Goal: Information Seeking & Learning: Learn about a topic

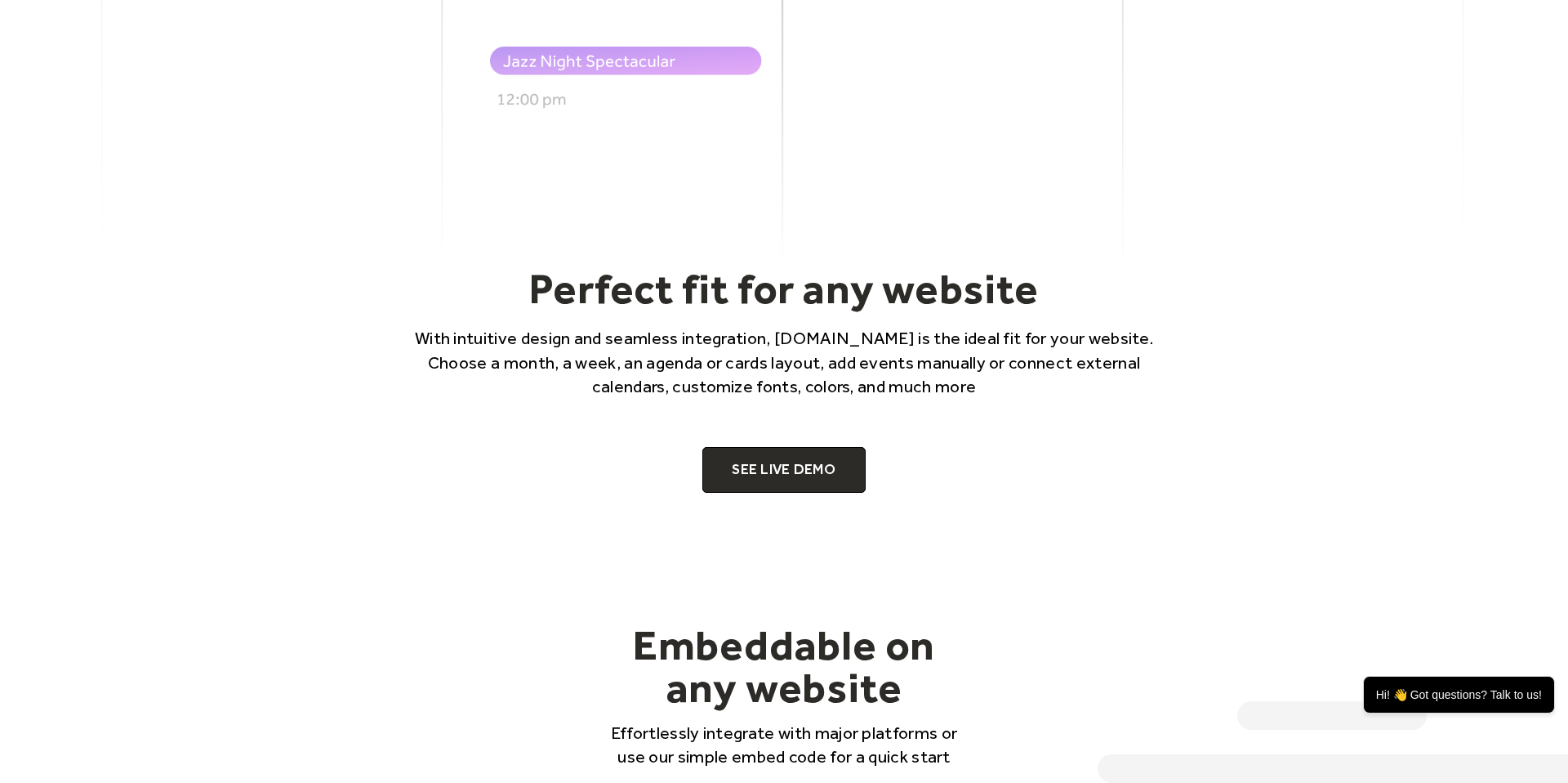
scroll to position [1004, 0]
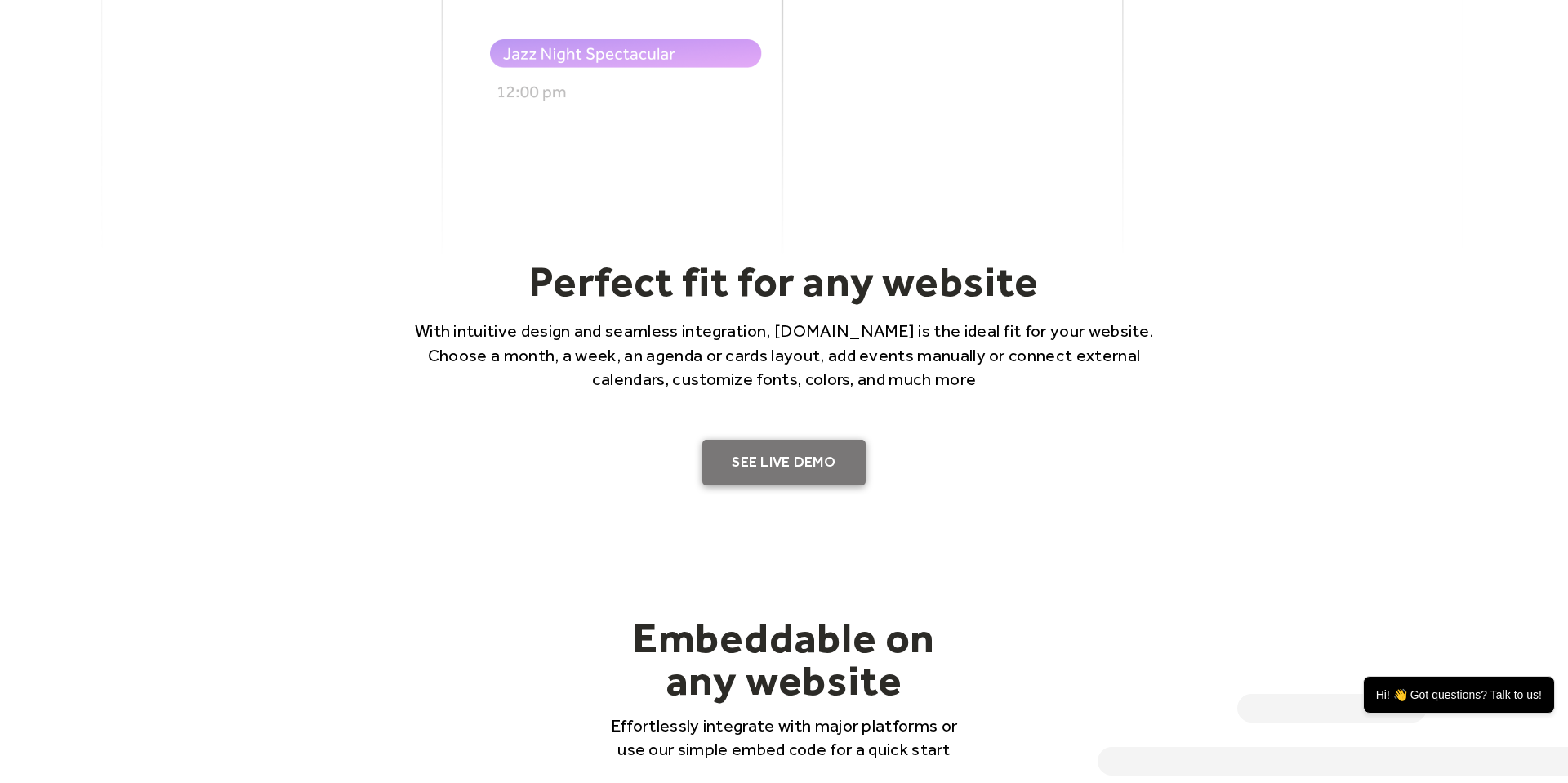
click at [800, 468] on link "SEE LIVE DEMO" at bounding box center [784, 462] width 163 height 46
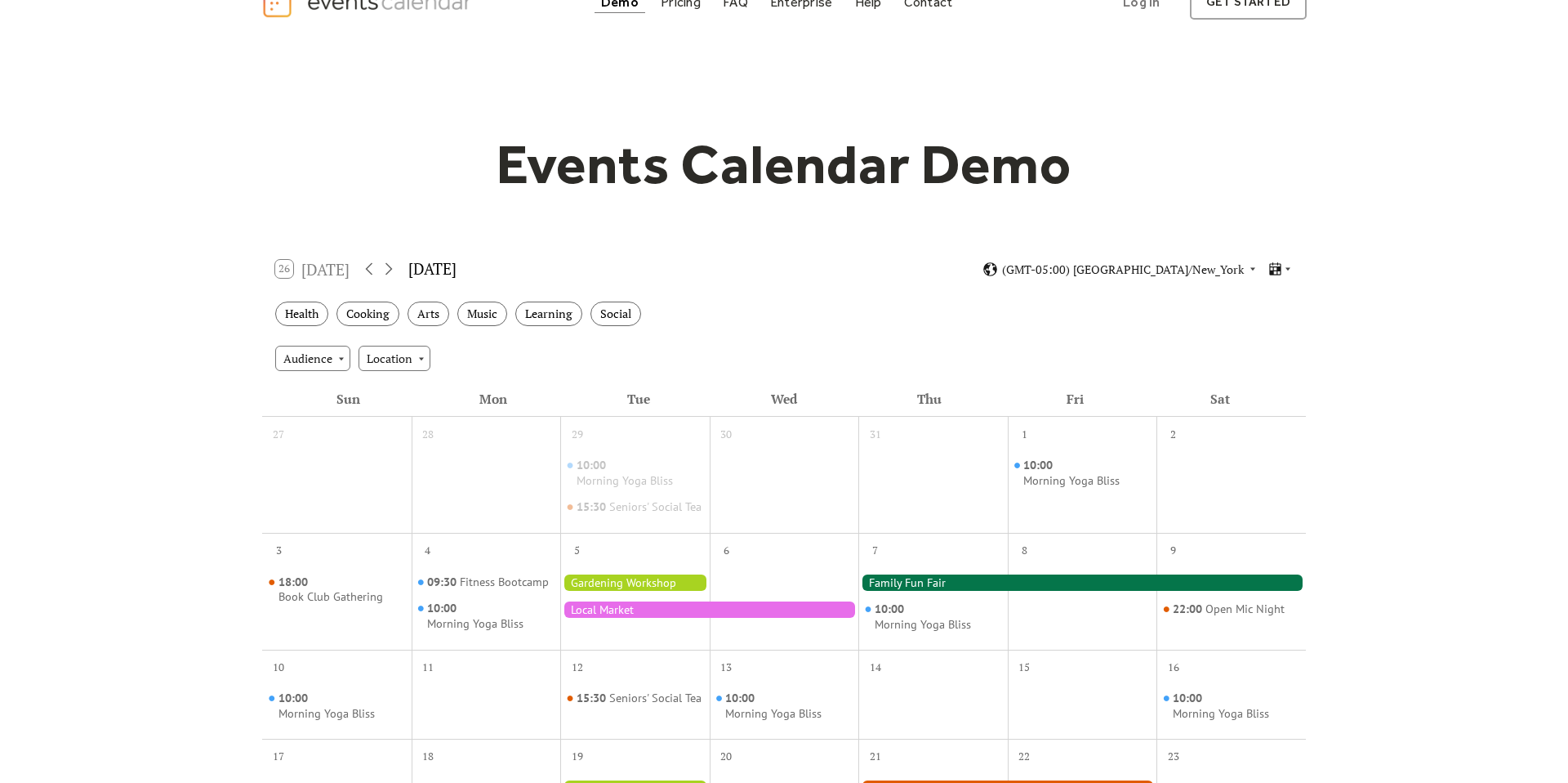
scroll to position [79, 0]
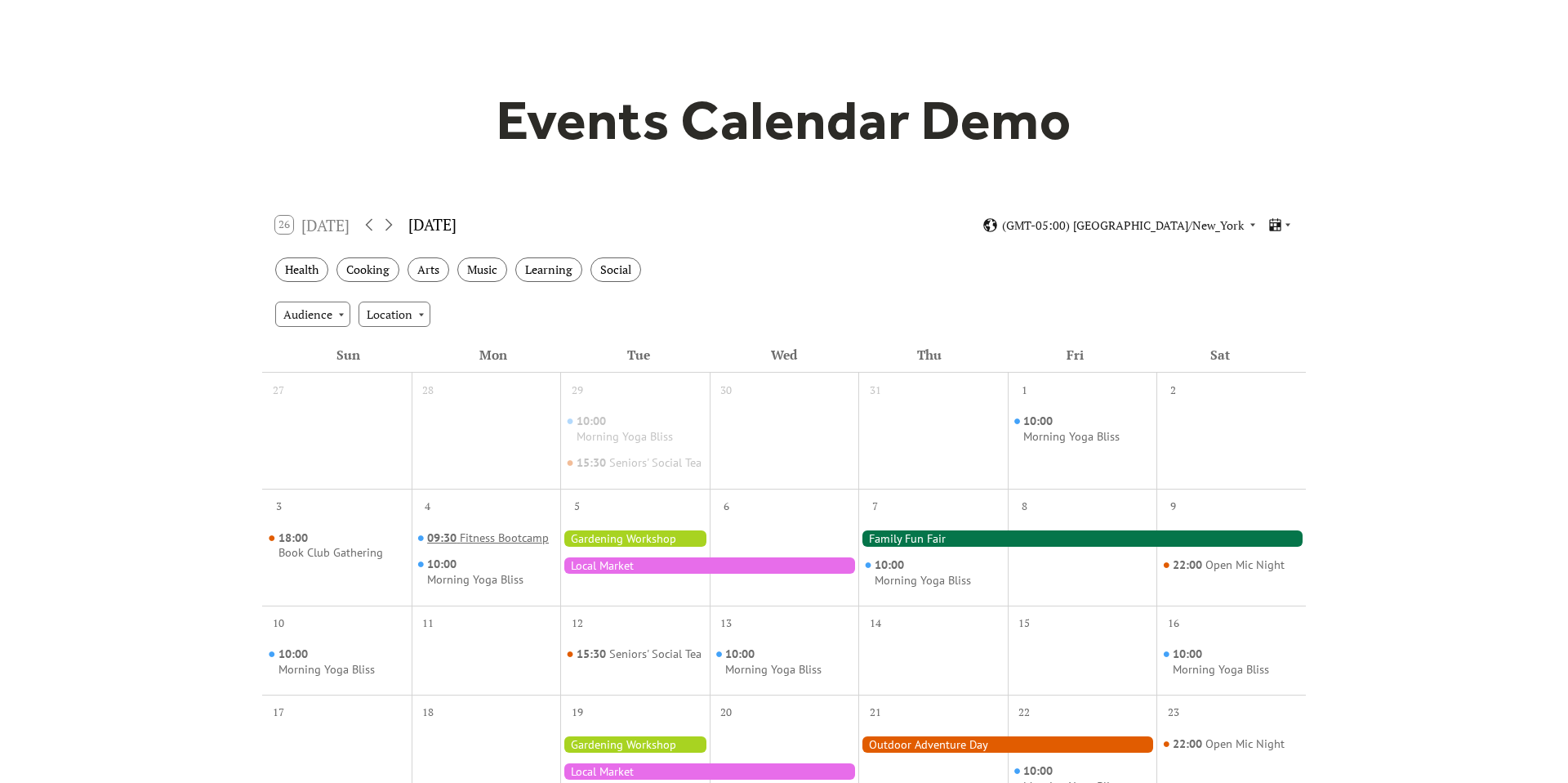
click at [495, 546] on div "Fitness Bootcamp" at bounding box center [504, 538] width 89 height 15
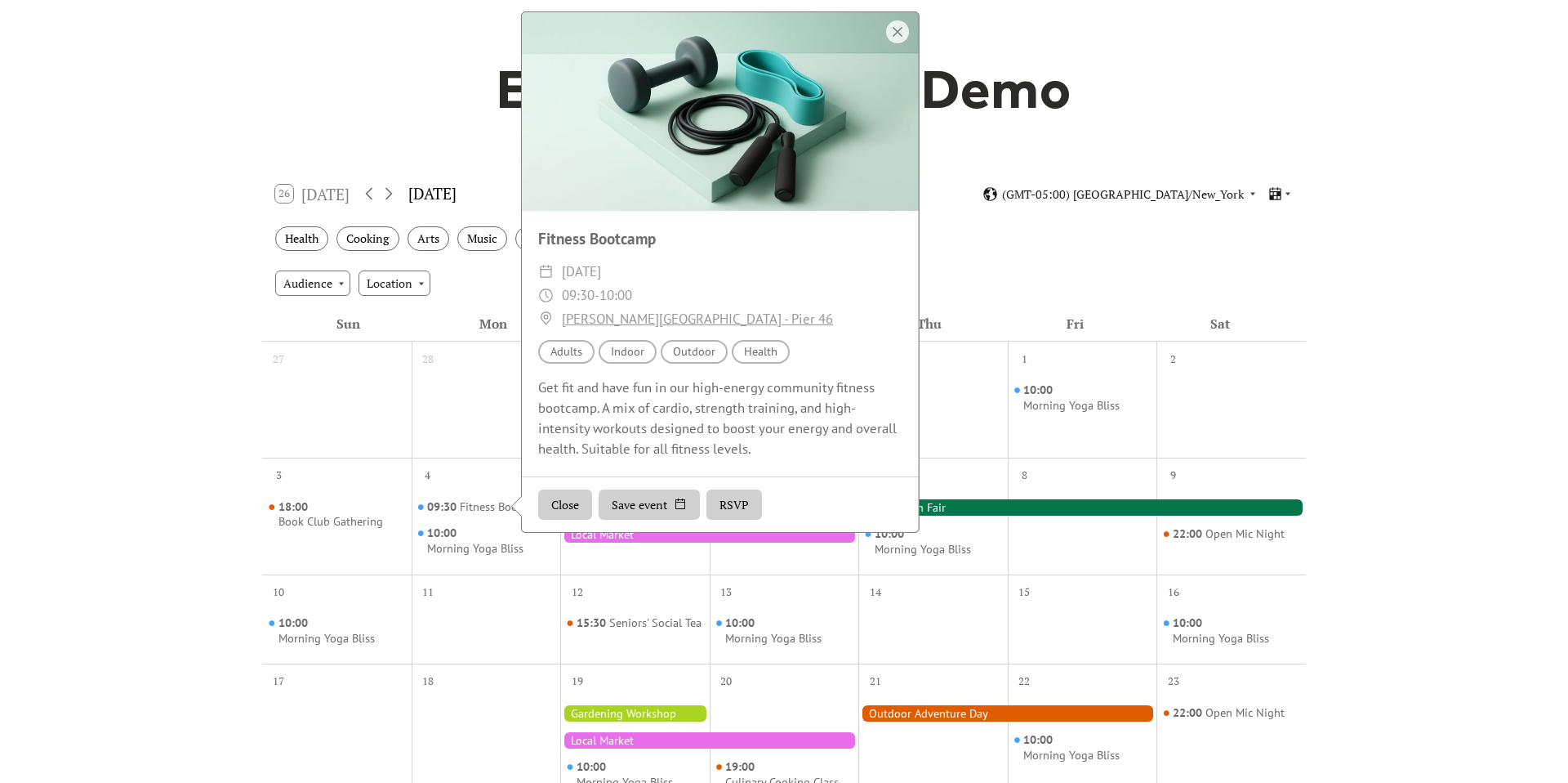
scroll to position [150, 0]
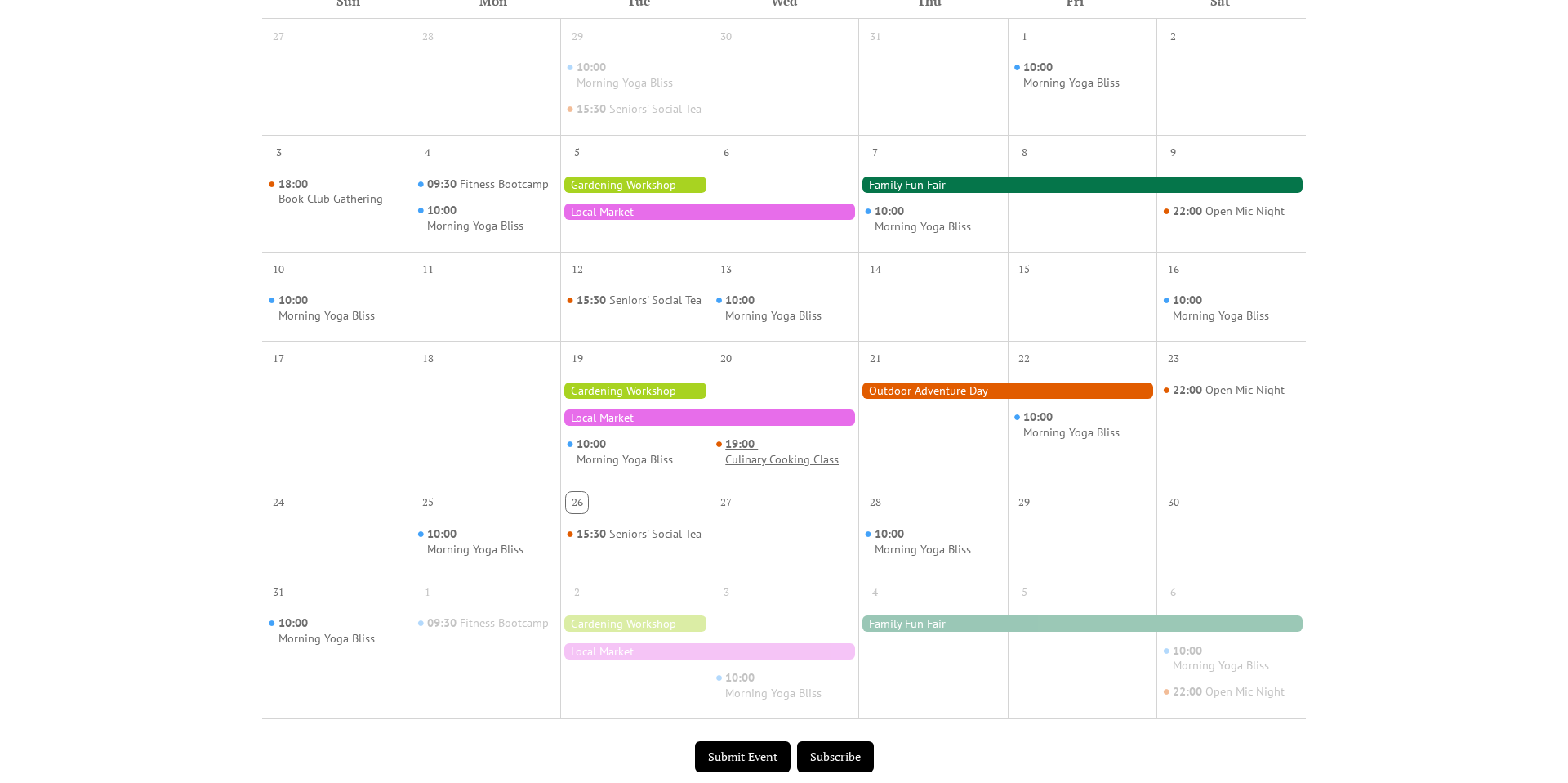
scroll to position [454, 0]
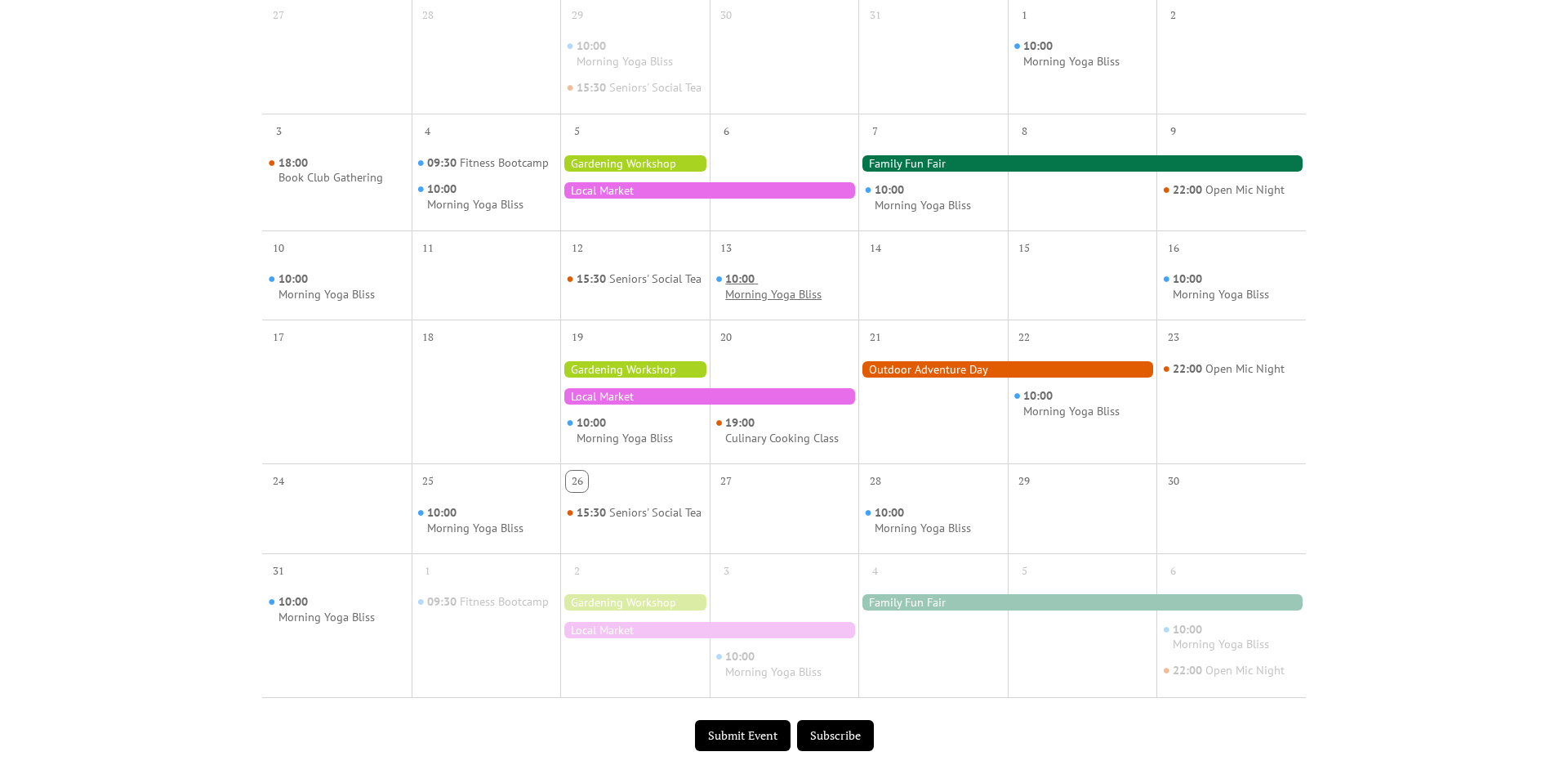
click at [755, 303] on div "Morning Yoga Bliss" at bounding box center [773, 294] width 96 height 15
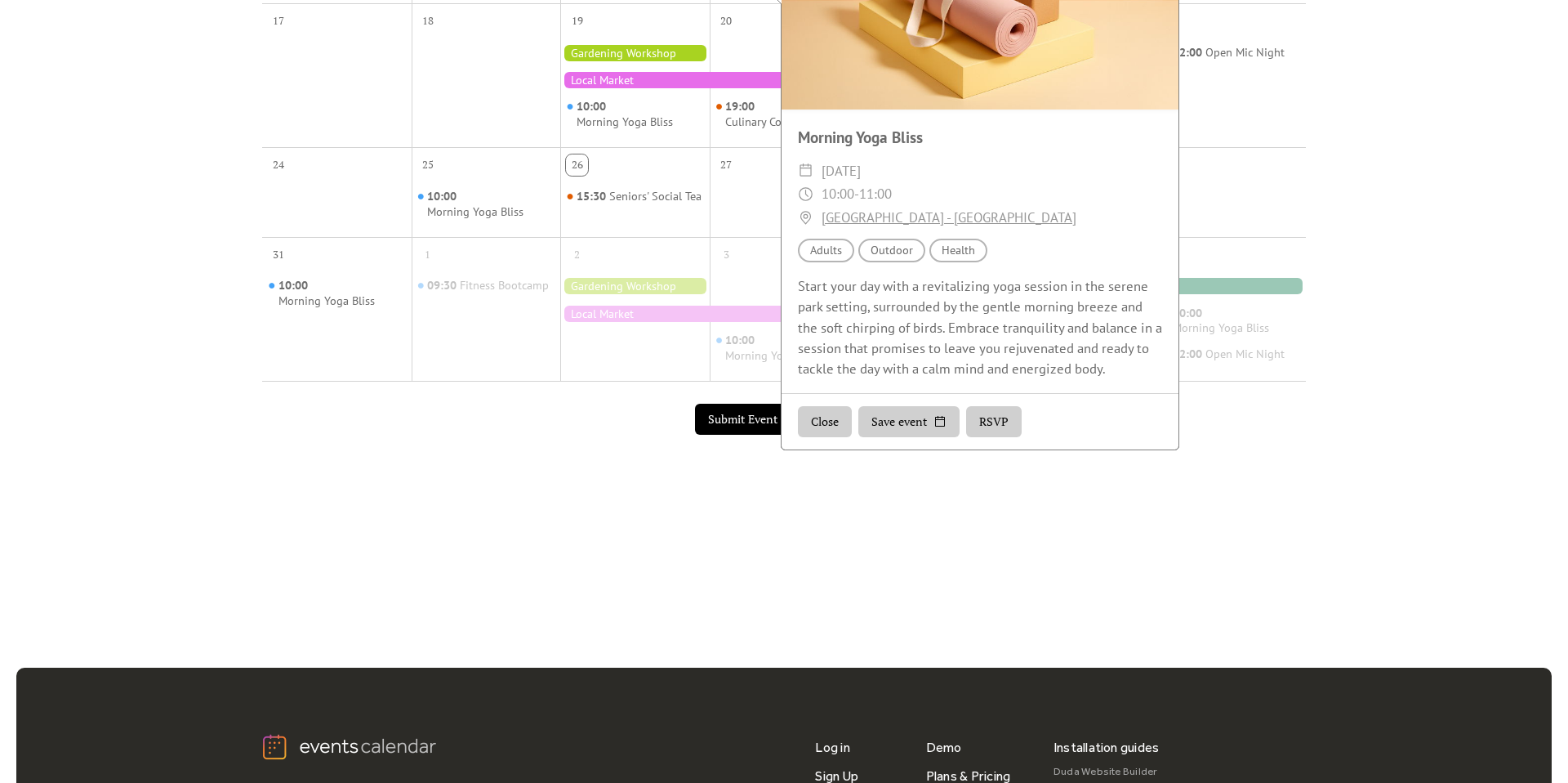
scroll to position [656, 0]
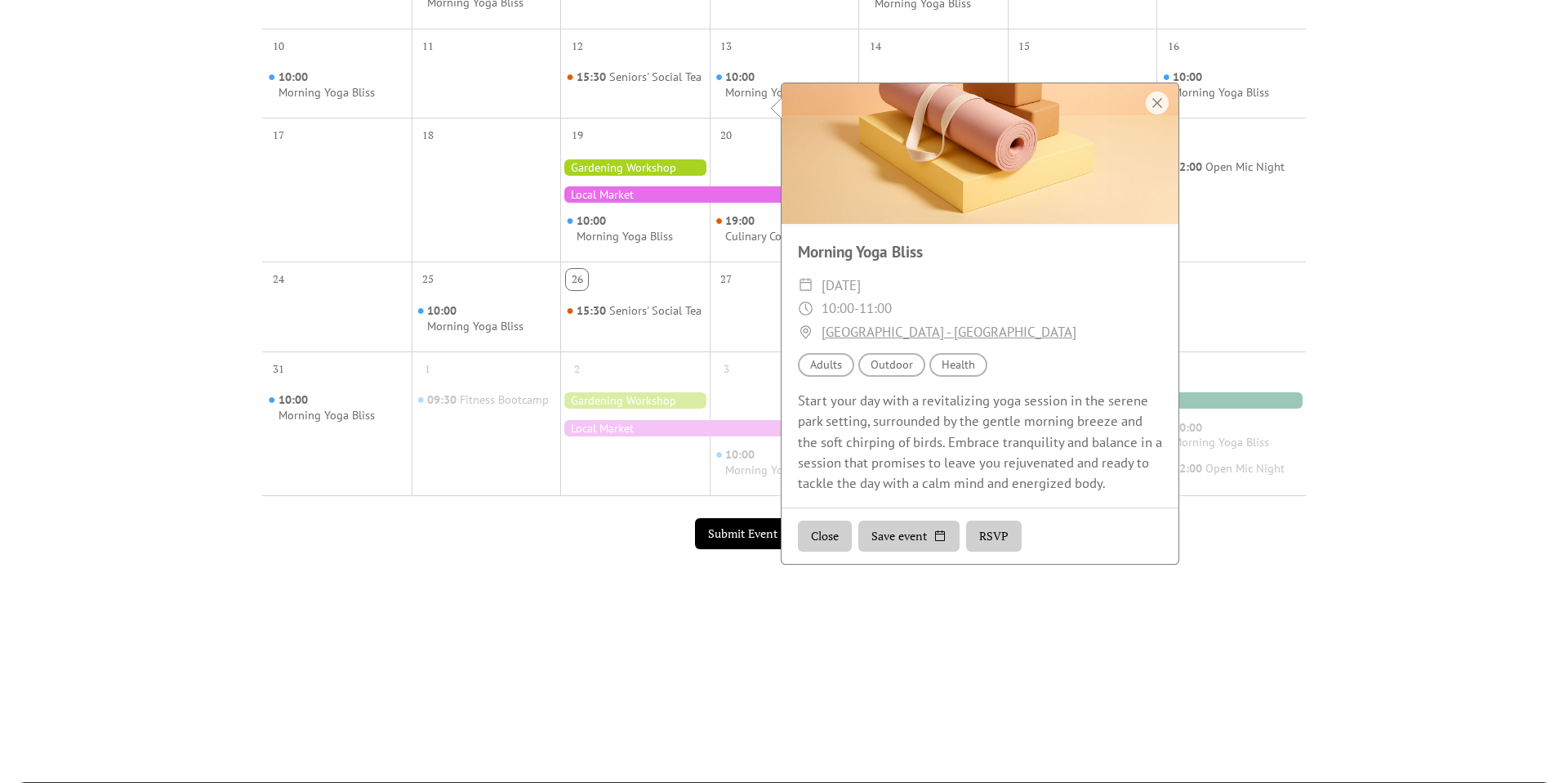
click at [989, 525] on button "RSVP" at bounding box center [993, 536] width 55 height 31
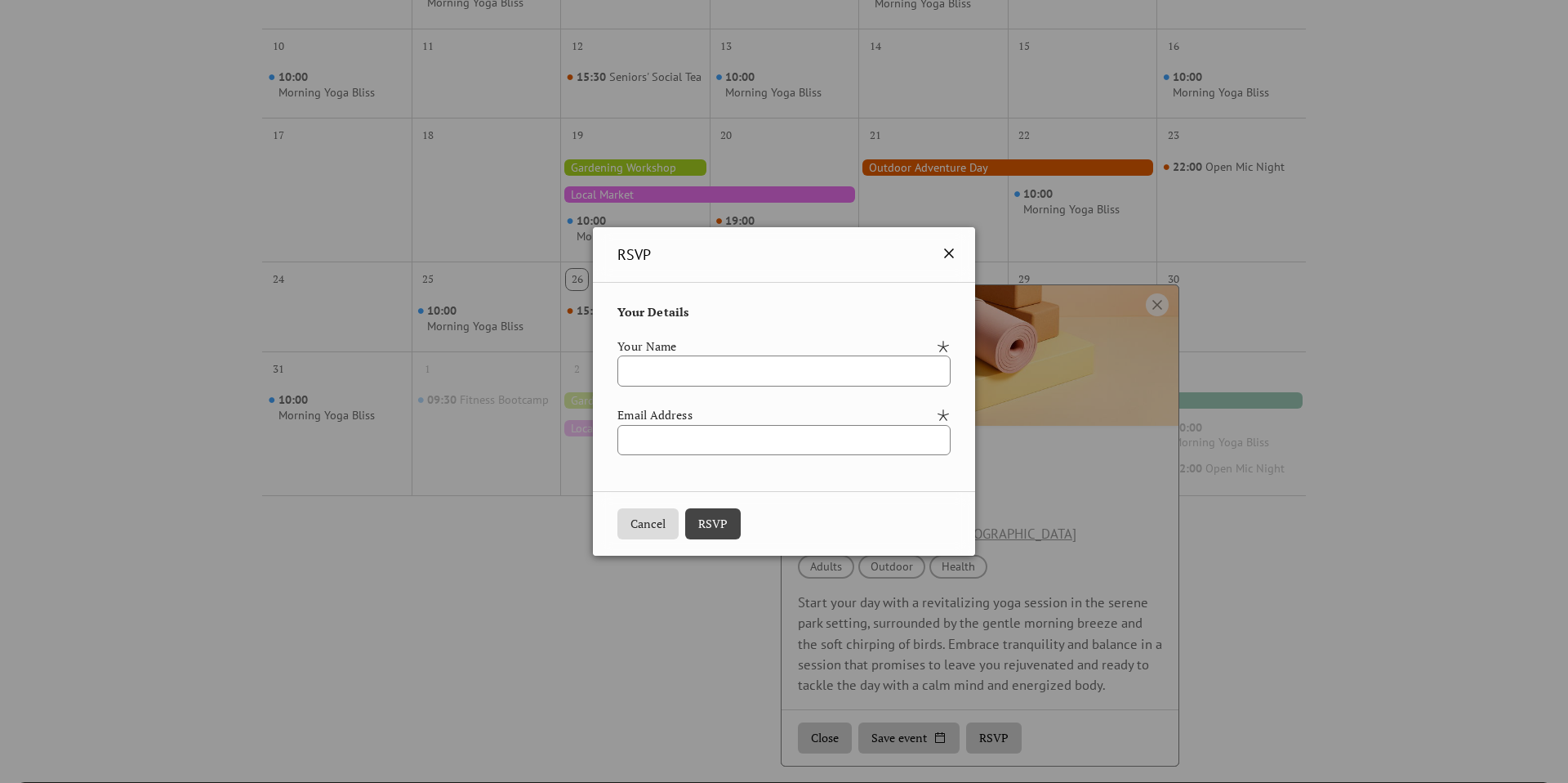
click at [954, 255] on icon at bounding box center [949, 253] width 10 height 10
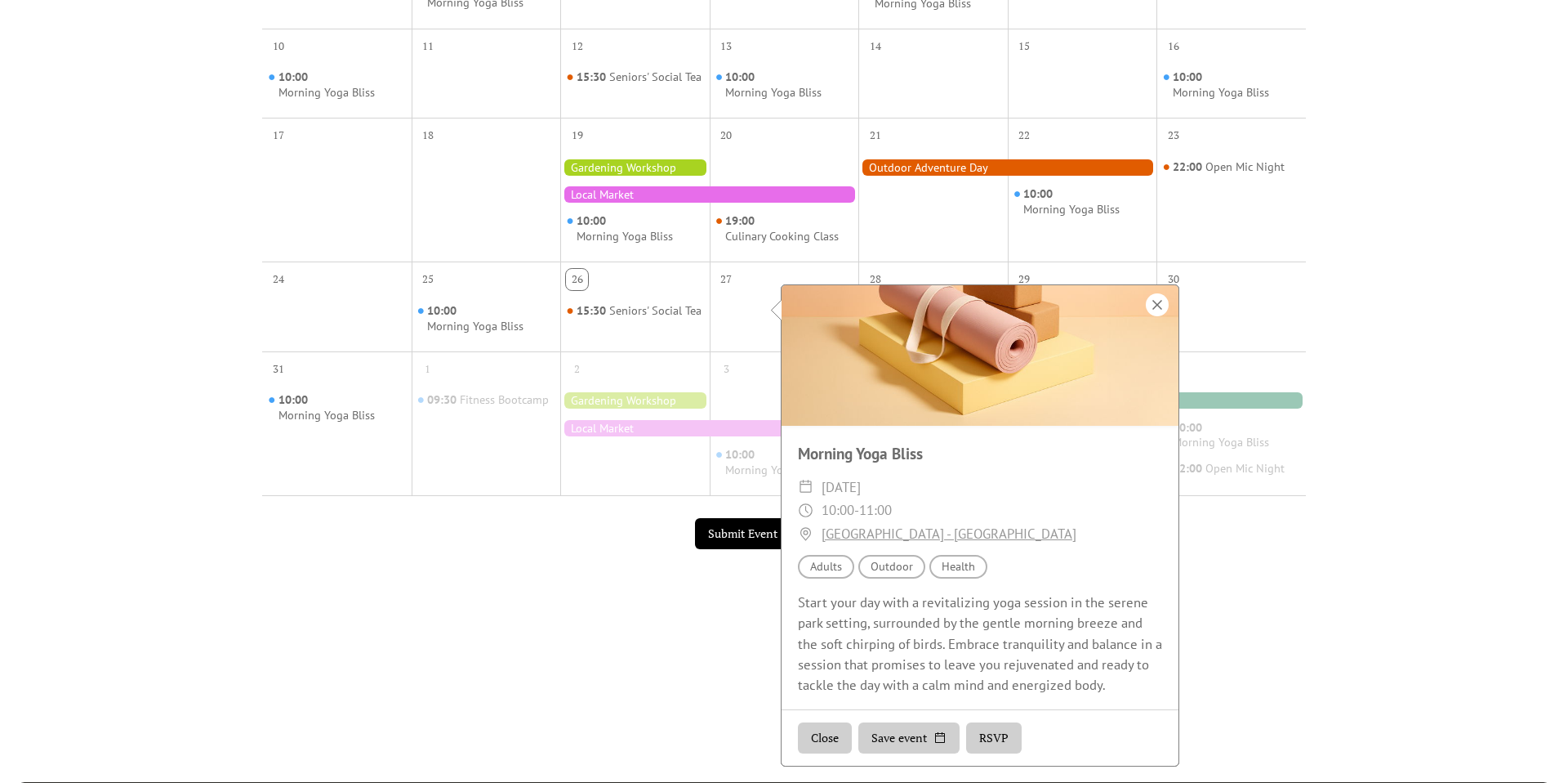
click at [1166, 312] on div at bounding box center [1157, 304] width 23 height 23
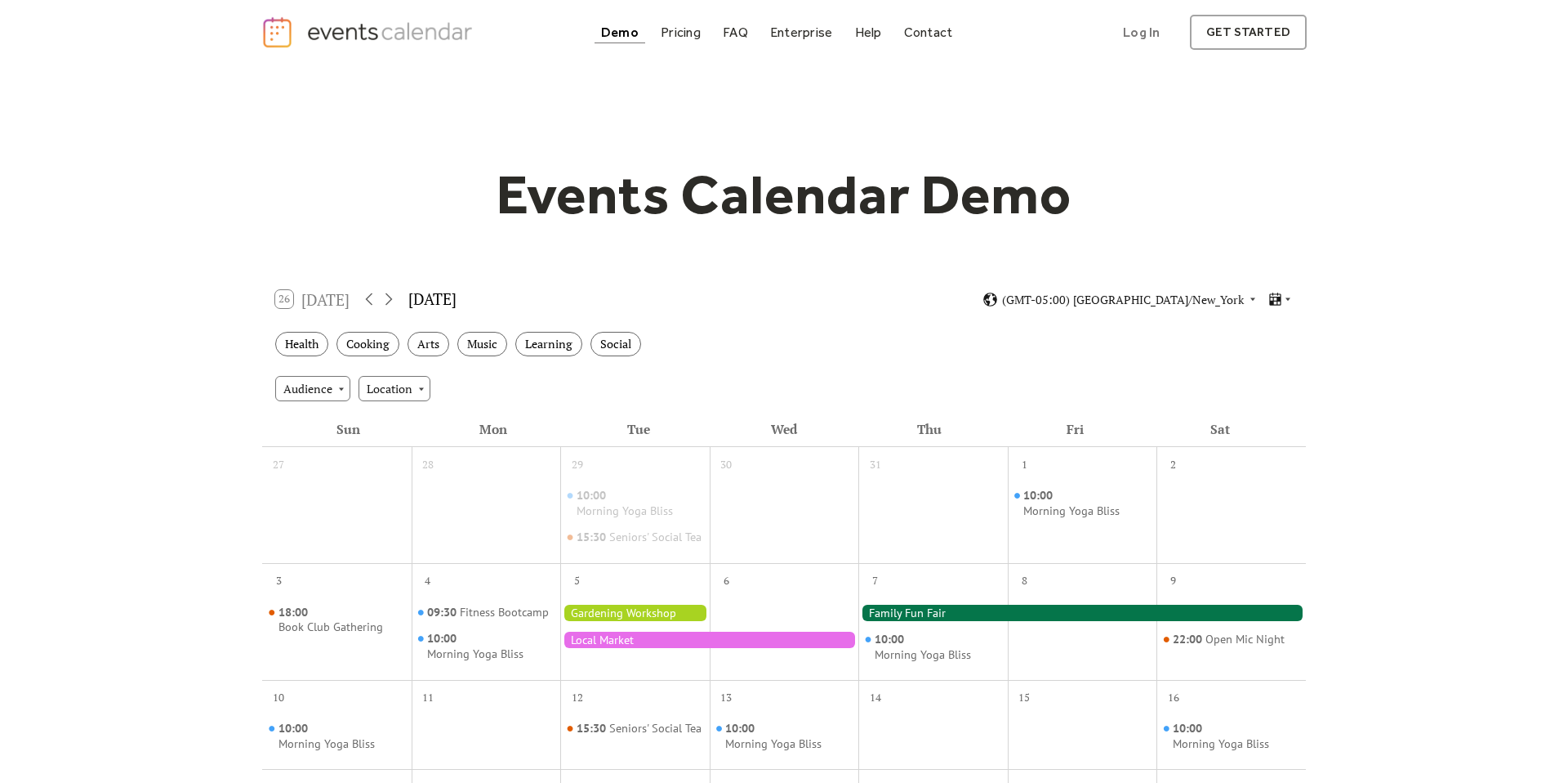
scroll to position [0, 0]
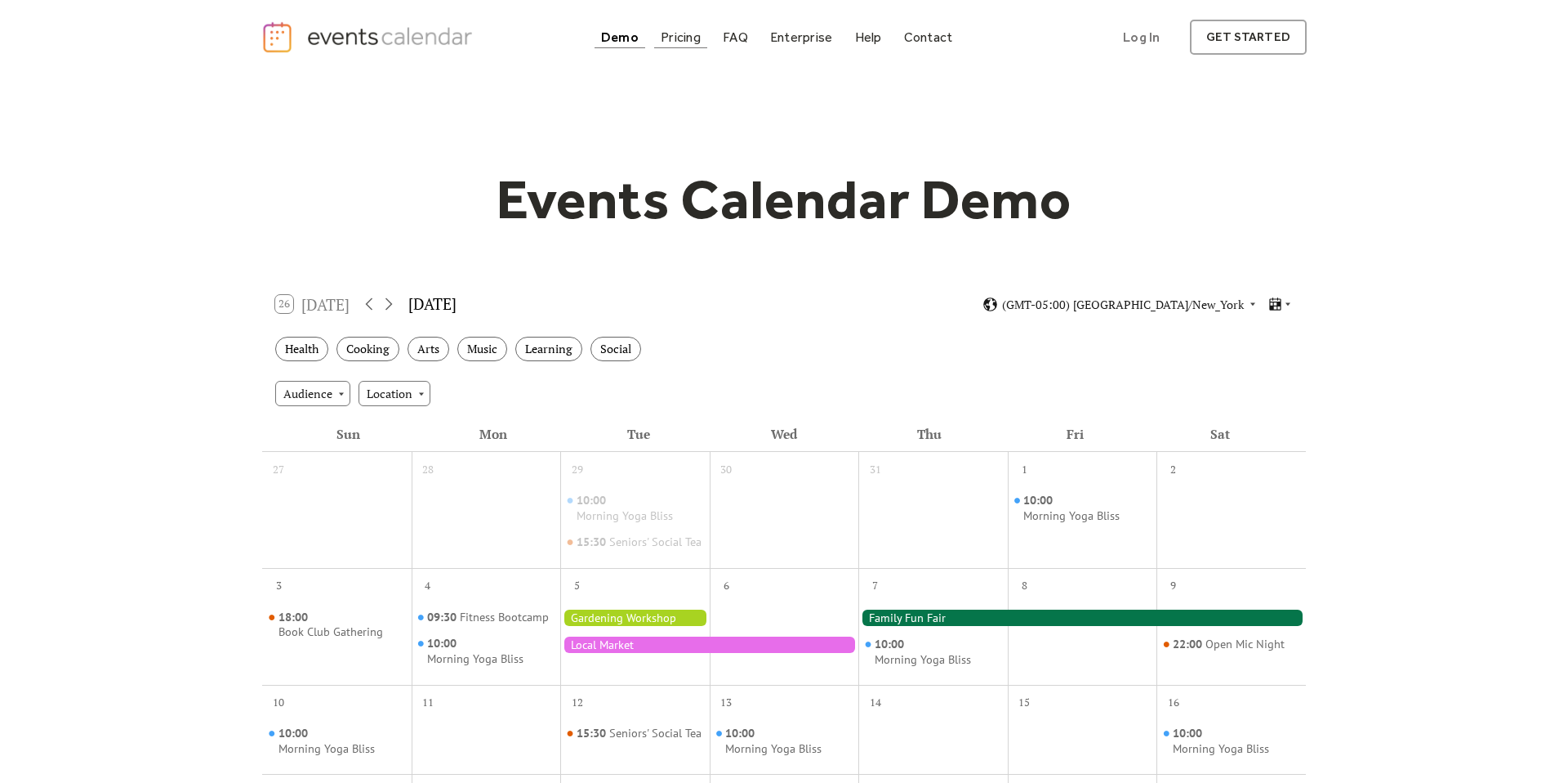
click at [686, 34] on div "Pricing" at bounding box center [681, 37] width 40 height 9
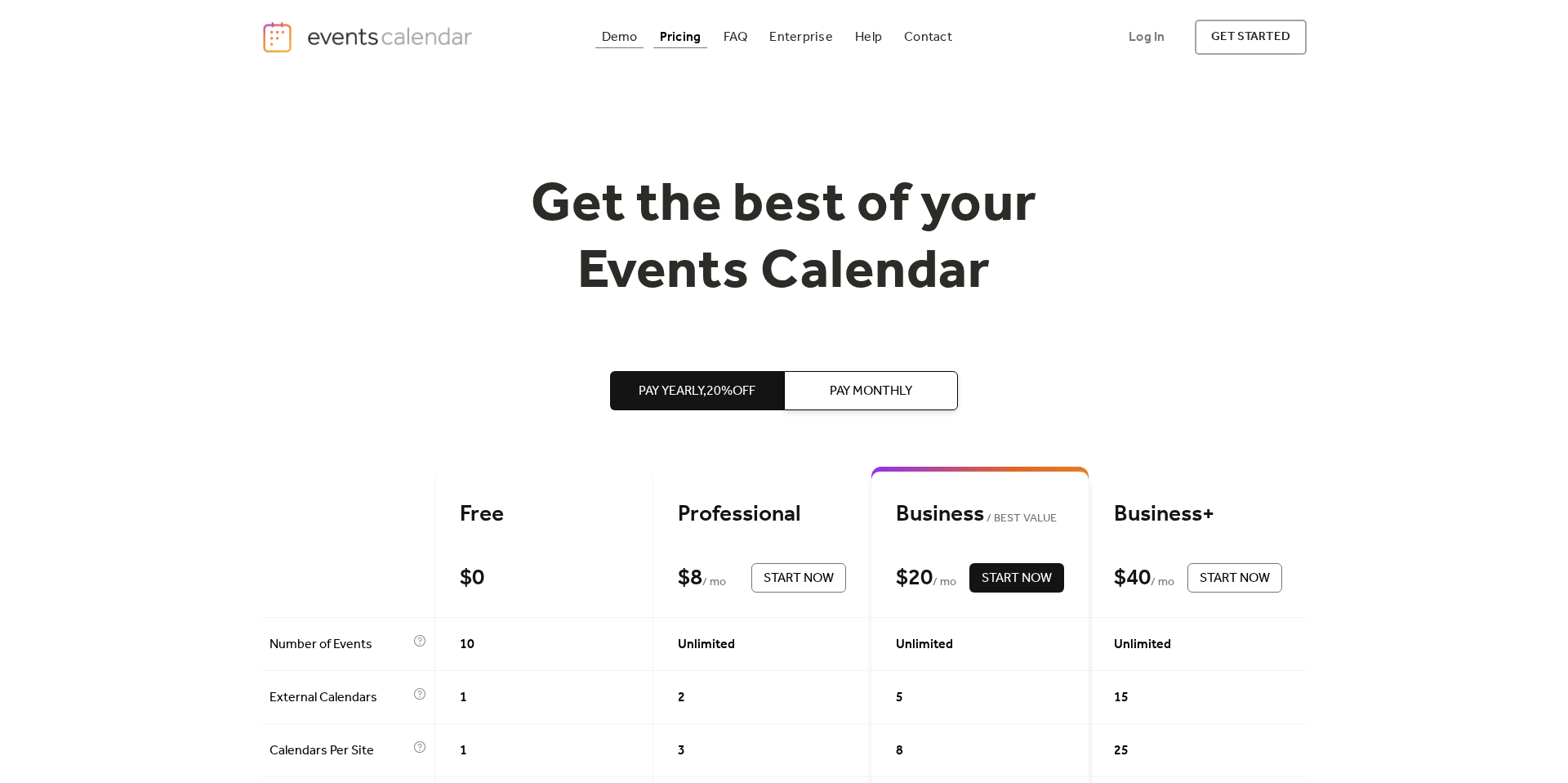
click at [632, 42] on div "Demo" at bounding box center [620, 37] width 36 height 9
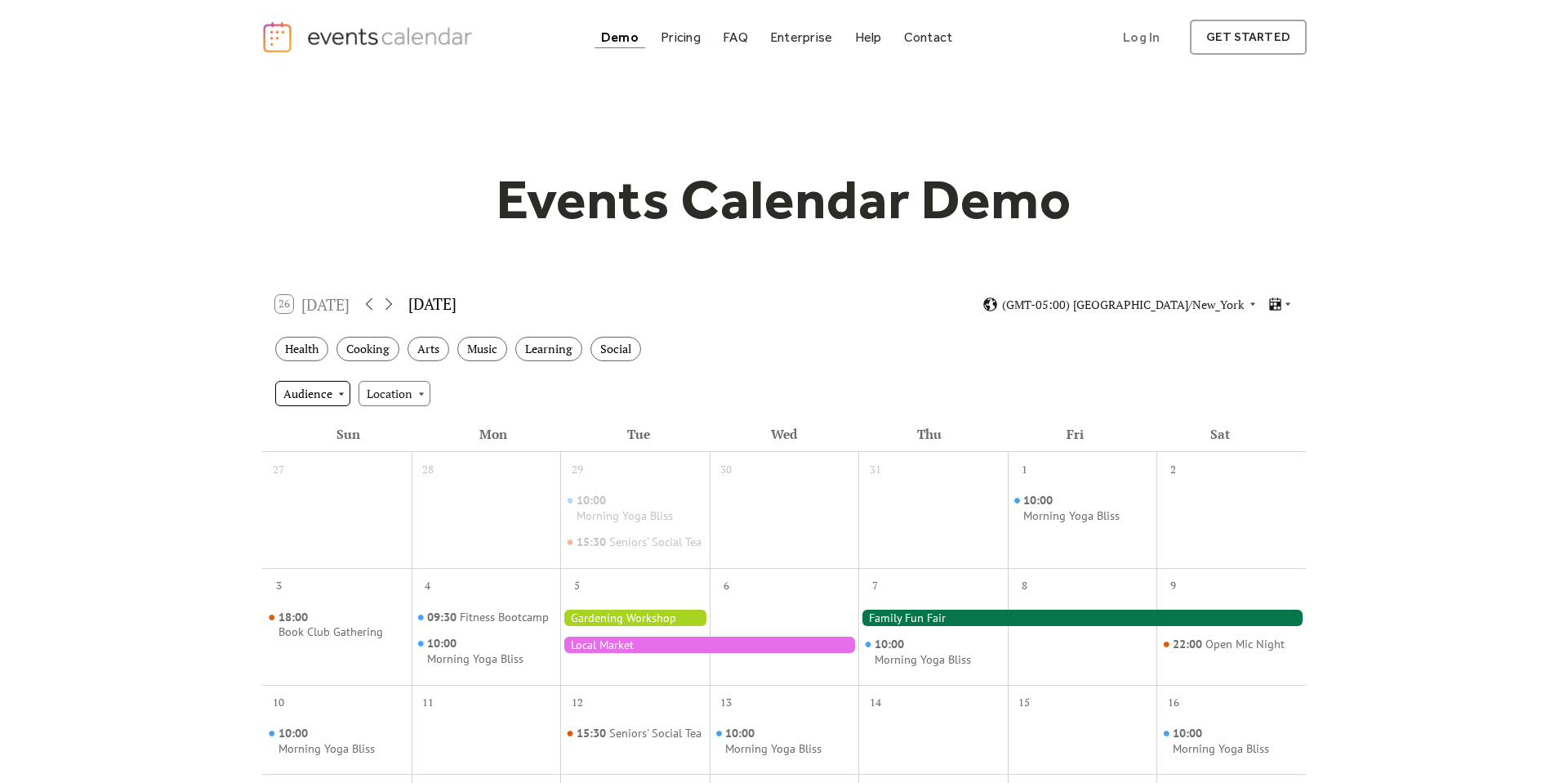
click at [325, 396] on div "Audience" at bounding box center [313, 393] width 75 height 25
click at [413, 388] on div "Location" at bounding box center [394, 393] width 72 height 25
click at [405, 415] on span "Indoor" at bounding box center [389, 423] width 36 height 18
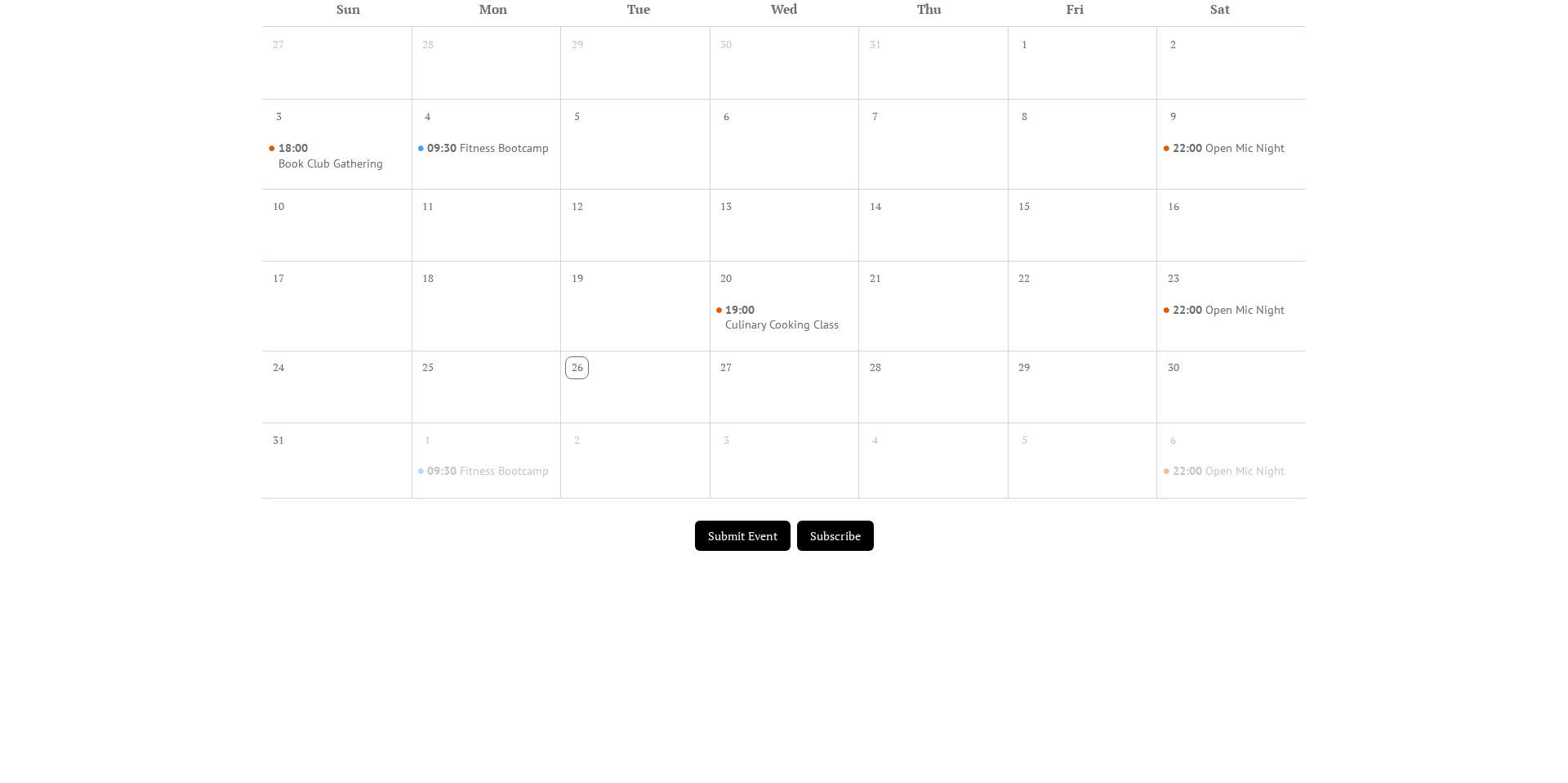
scroll to position [229, 0]
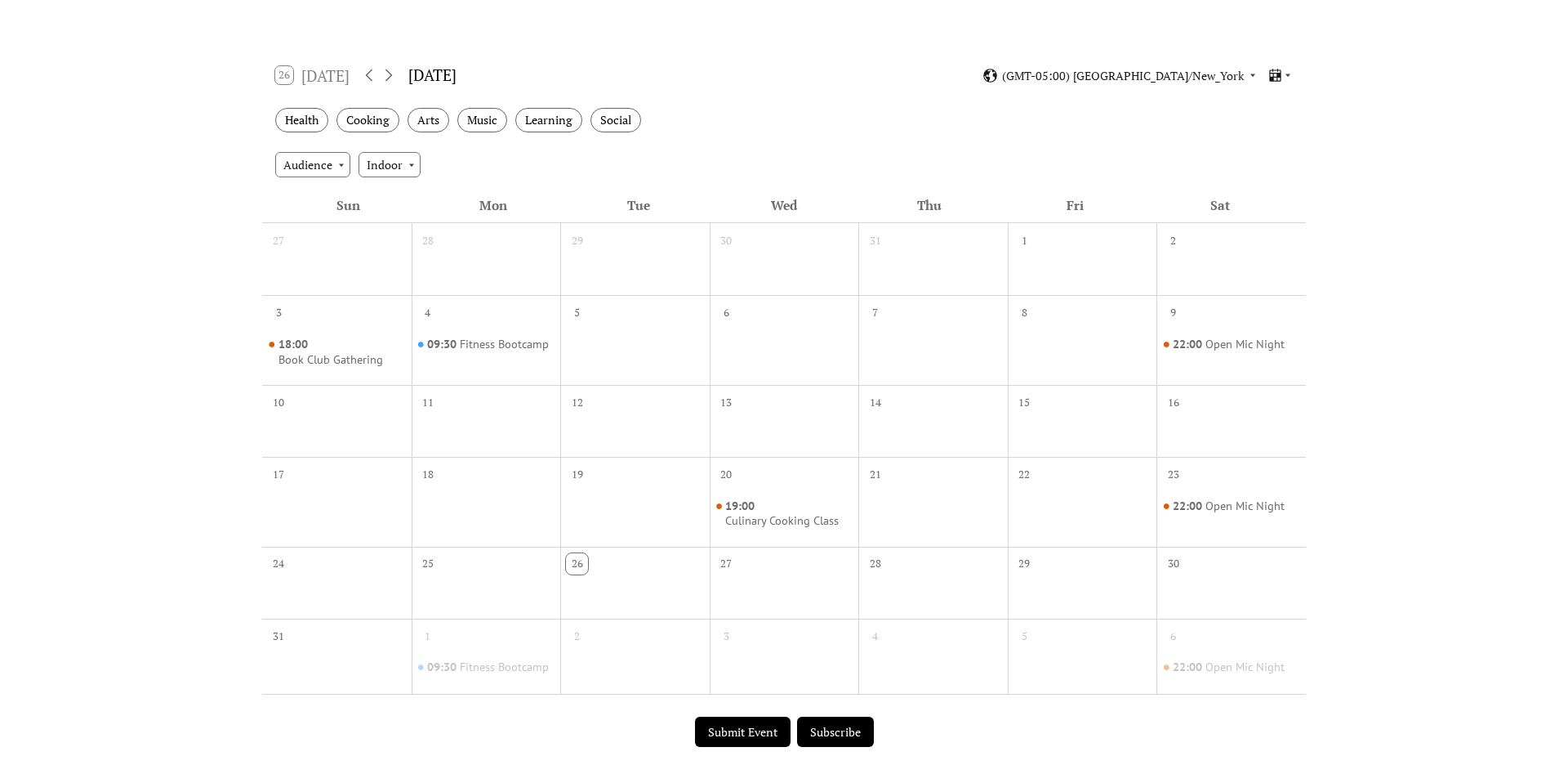
click at [317, 71] on div "26 Today" at bounding box center [312, 75] width 74 height 18
click at [286, 74] on div "26 Today" at bounding box center [312, 75] width 74 height 18
click at [386, 76] on icon at bounding box center [388, 75] width 20 height 20
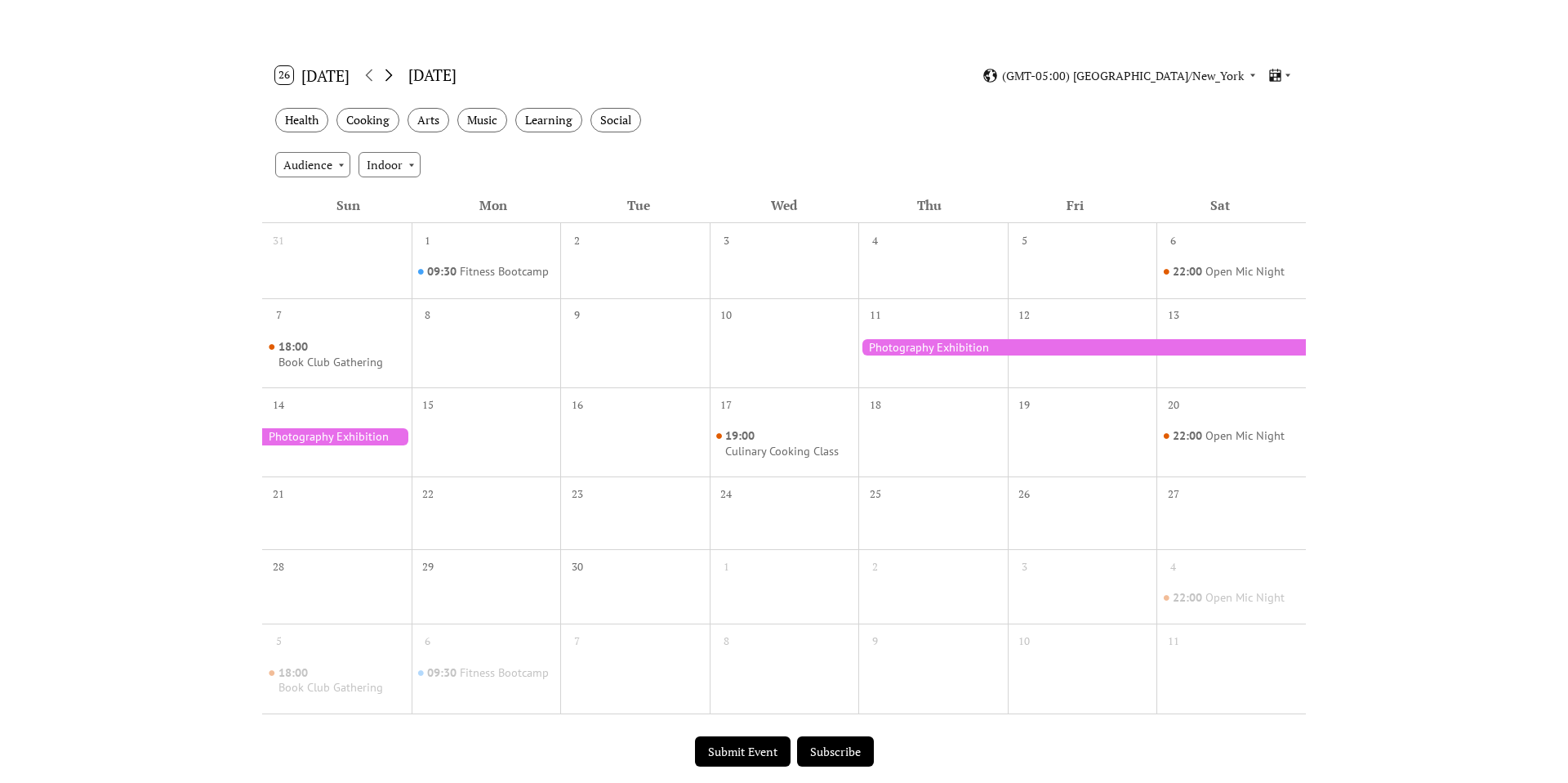
click at [387, 77] on icon at bounding box center [388, 75] width 20 height 20
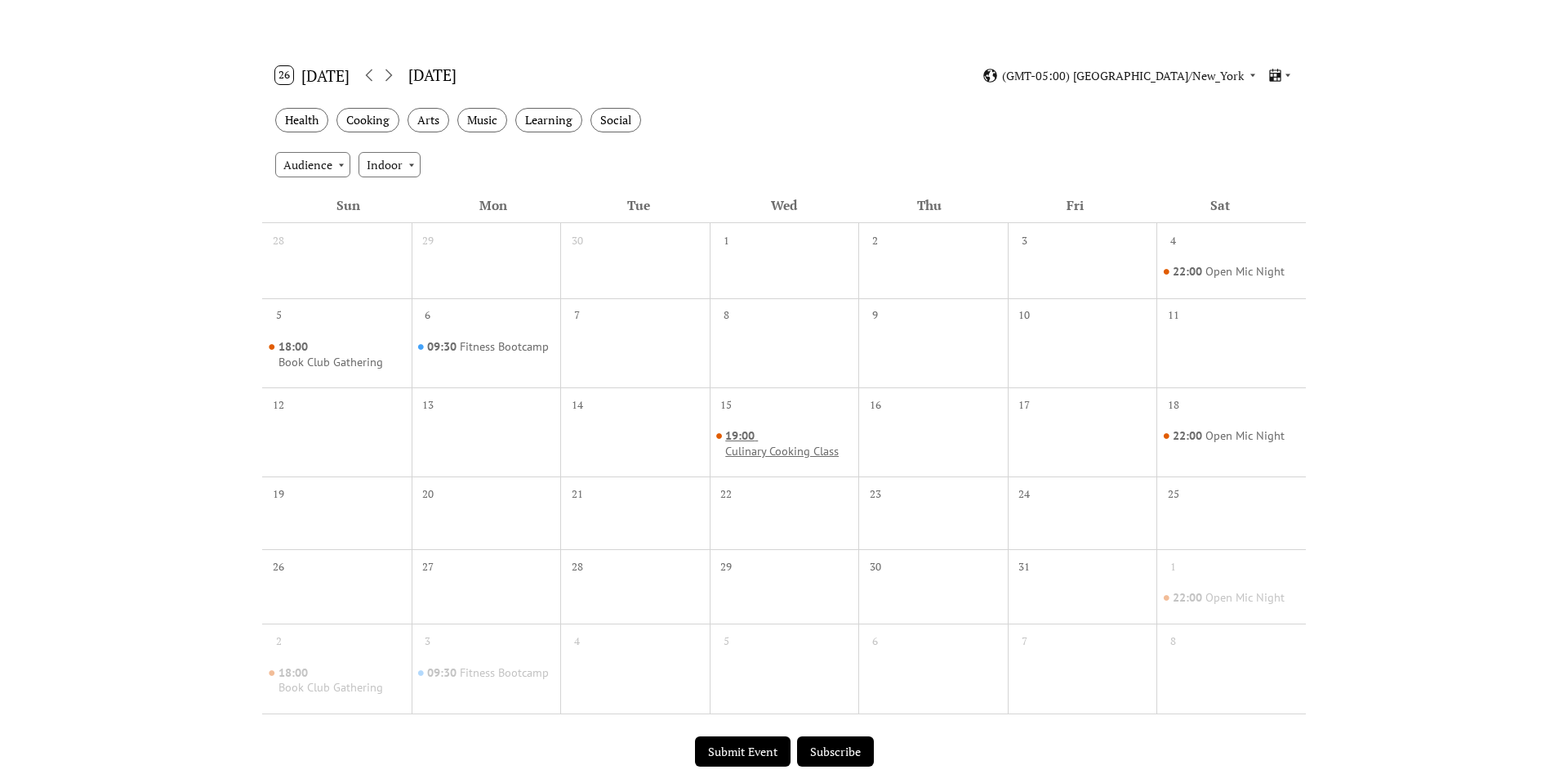
click at [779, 449] on div "Culinary Cooking Class" at bounding box center [782, 451] width 114 height 15
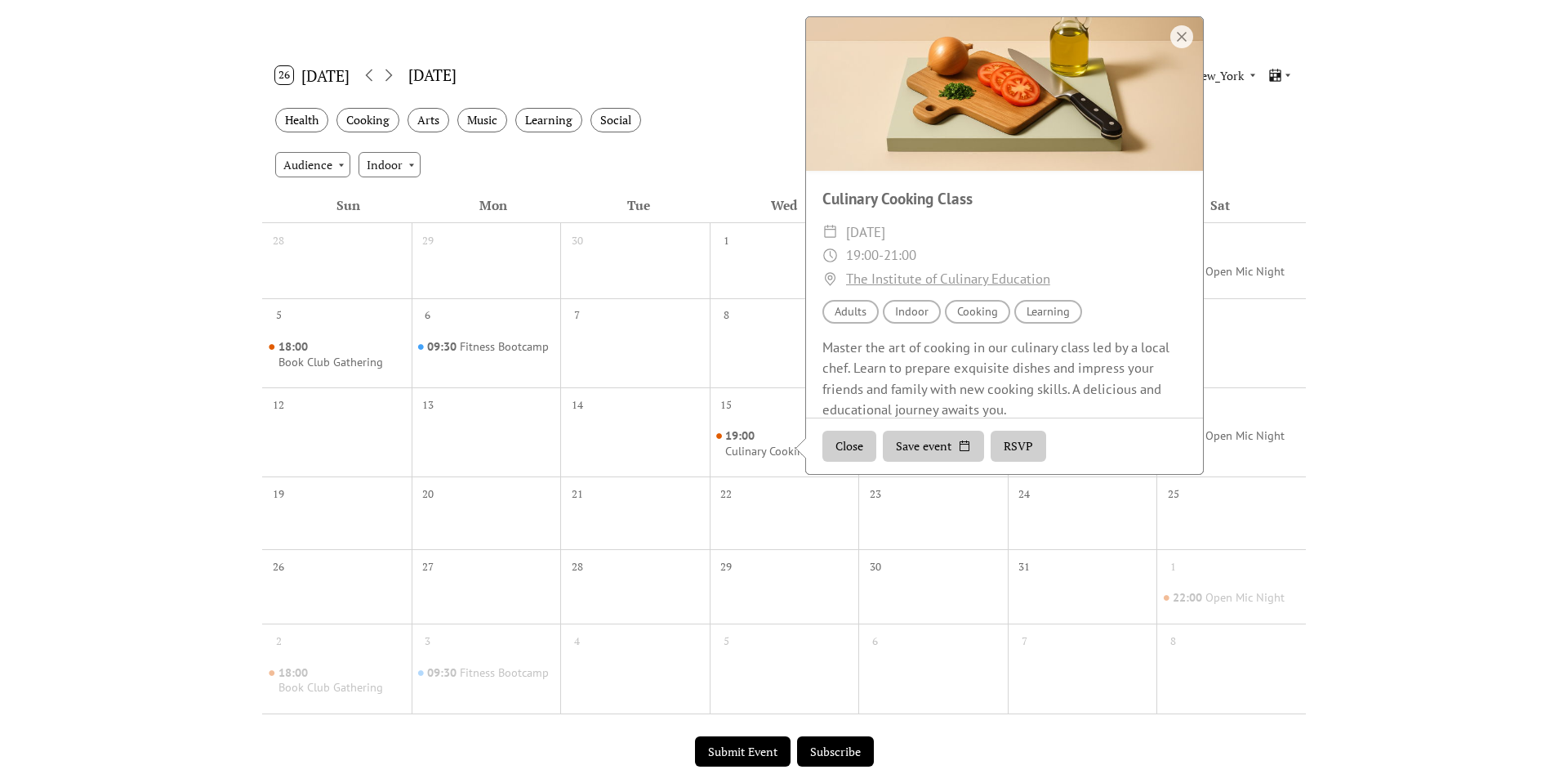
scroll to position [61, 0]
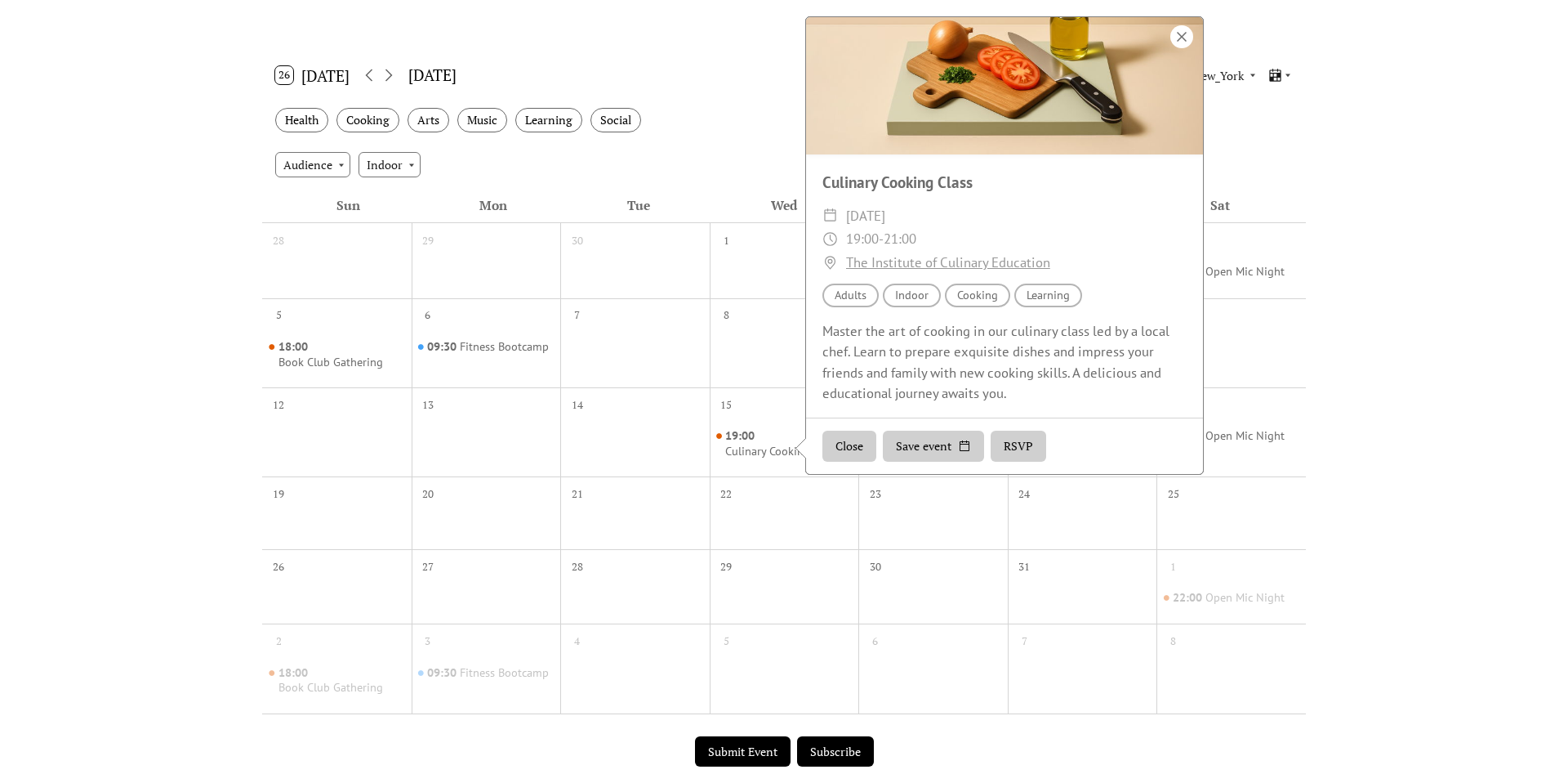
click at [1173, 32] on div at bounding box center [1181, 37] width 23 height 23
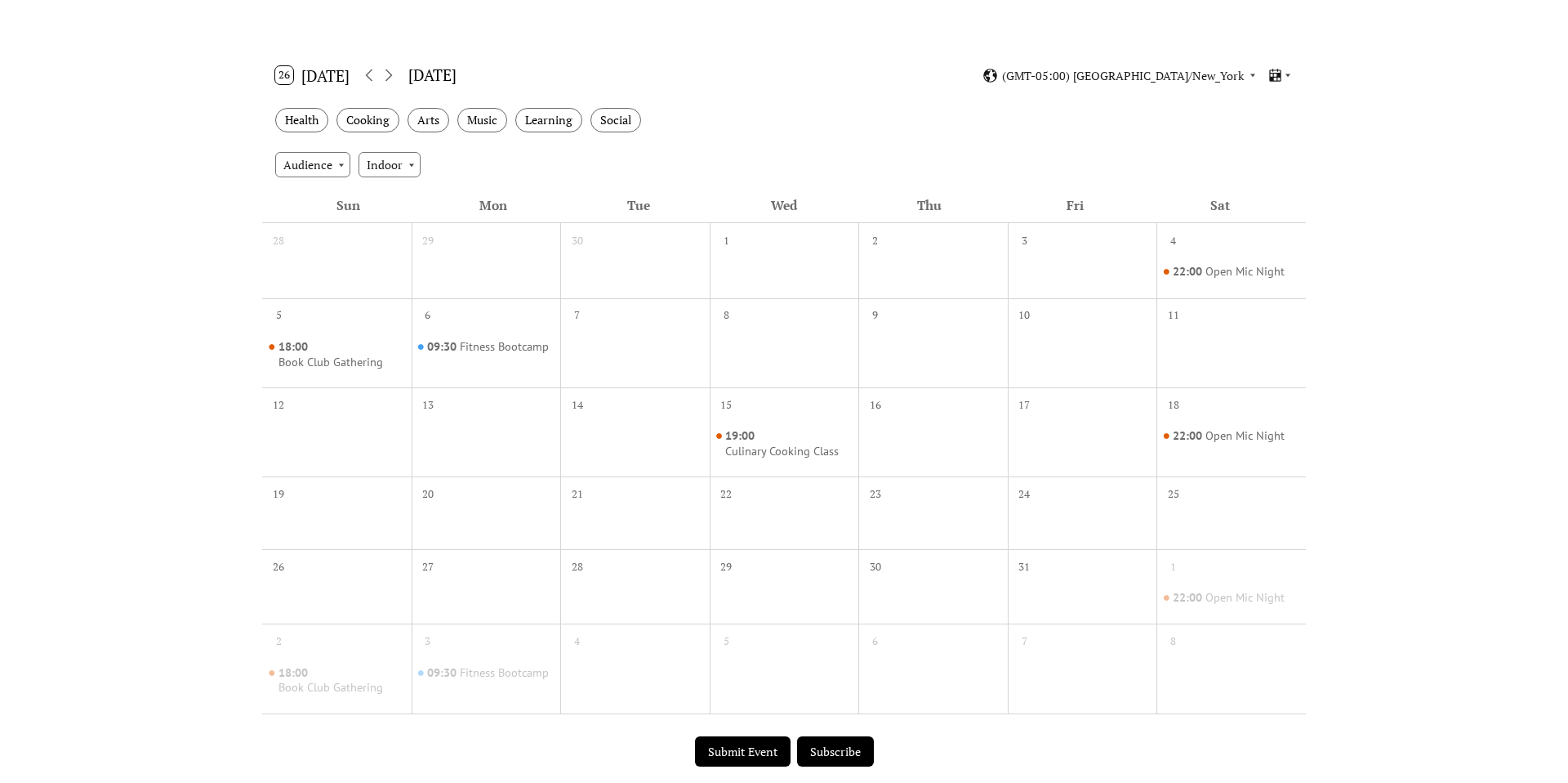
scroll to position [0, 0]
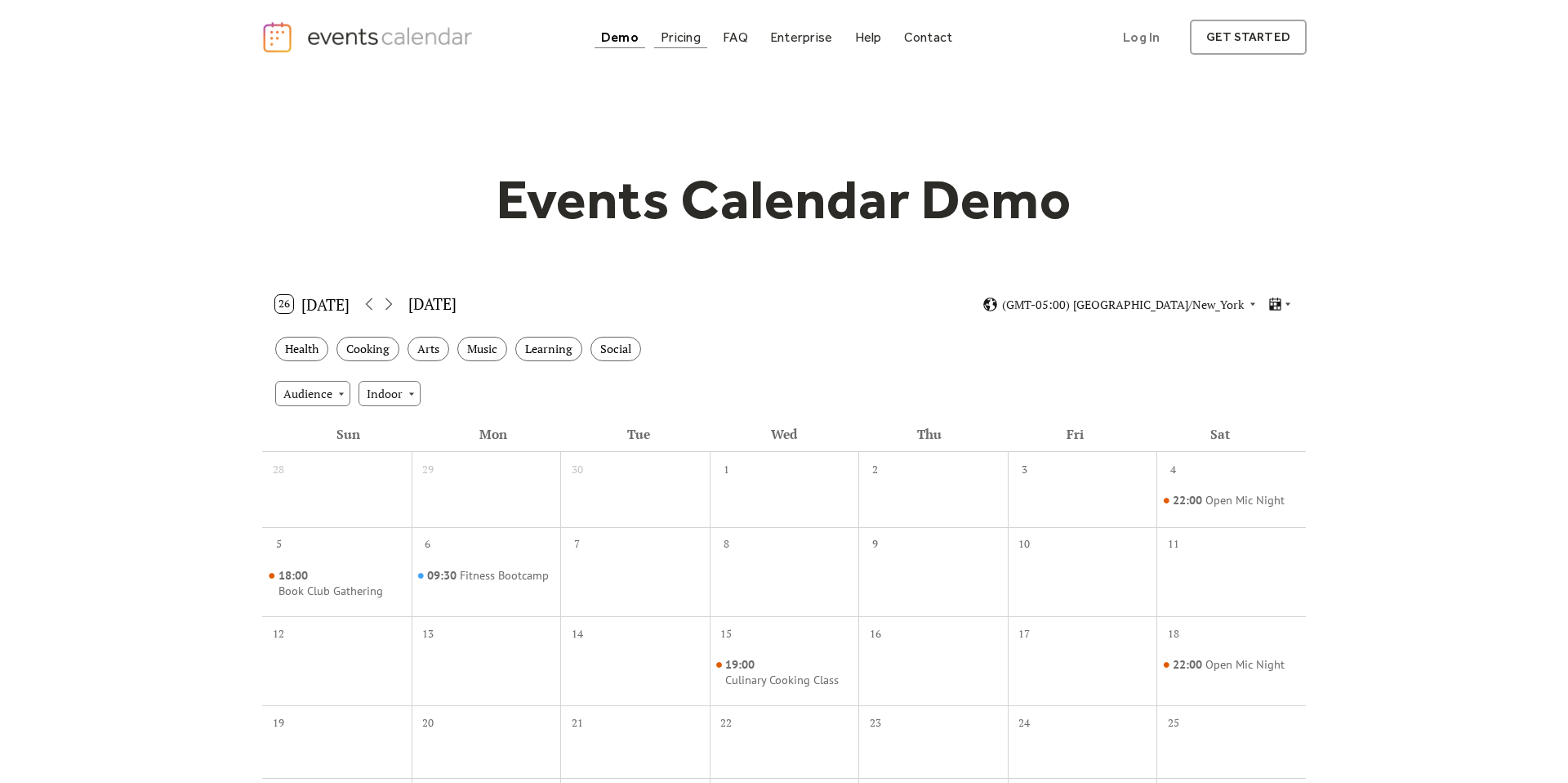
click at [671, 36] on div "Pricing" at bounding box center [681, 37] width 40 height 9
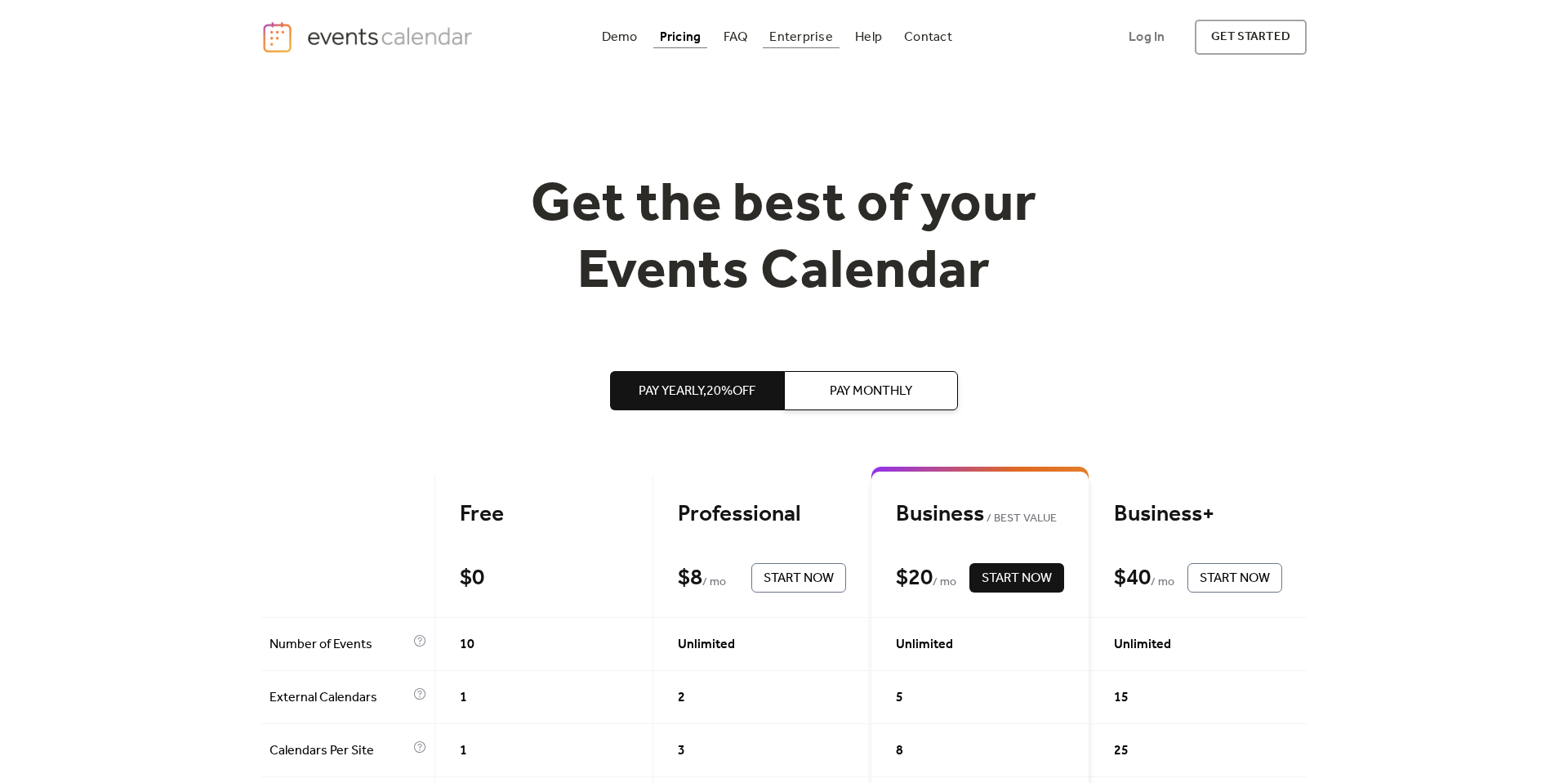
click at [811, 33] on div "Enterprise" at bounding box center [801, 37] width 63 height 9
